Goal: Task Accomplishment & Management: Complete application form

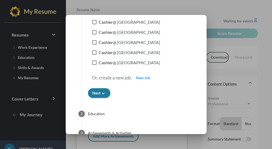
scroll to position [98, 0]
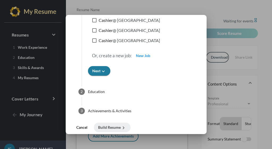
click at [84, 125] on span "Cancel" at bounding box center [81, 127] width 11 height 5
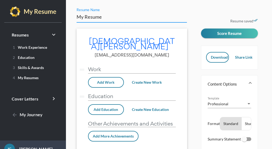
click at [108, 16] on input "My Resume" at bounding box center [132, 17] width 110 height 7
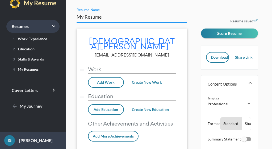
click at [22, 22] on link "Resumes keyboard_arrow_right" at bounding box center [32, 26] width 53 height 13
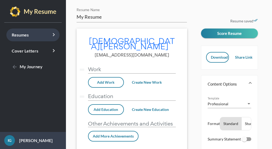
click at [24, 34] on span "Resumes keyboard_arrow_right" at bounding box center [20, 34] width 17 height 5
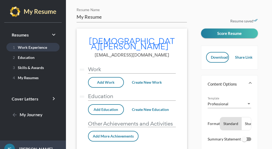
click at [24, 50] on link "1 Work Experience" at bounding box center [32, 47] width 53 height 9
